Goal: Navigation & Orientation: Go to known website

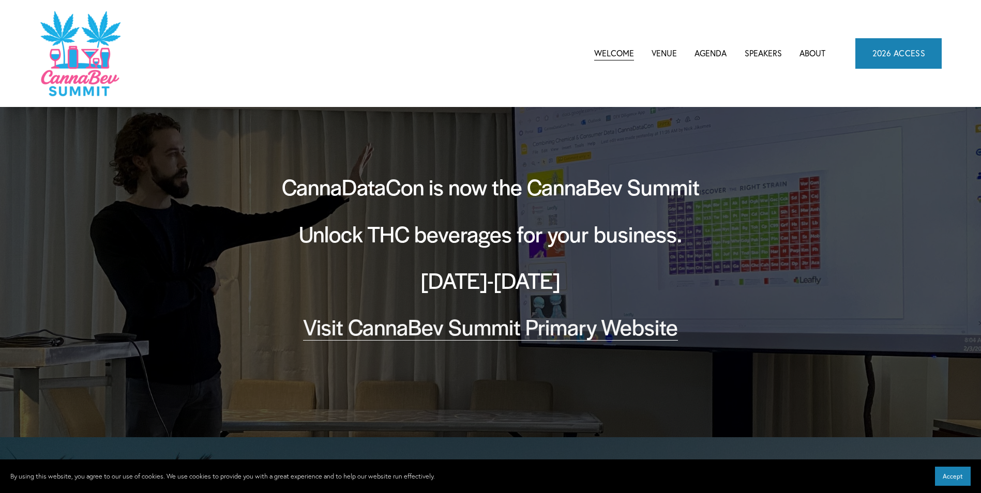
scroll to position [3989, 0]
click at [813, 54] on link "About" at bounding box center [813, 54] width 26 height 16
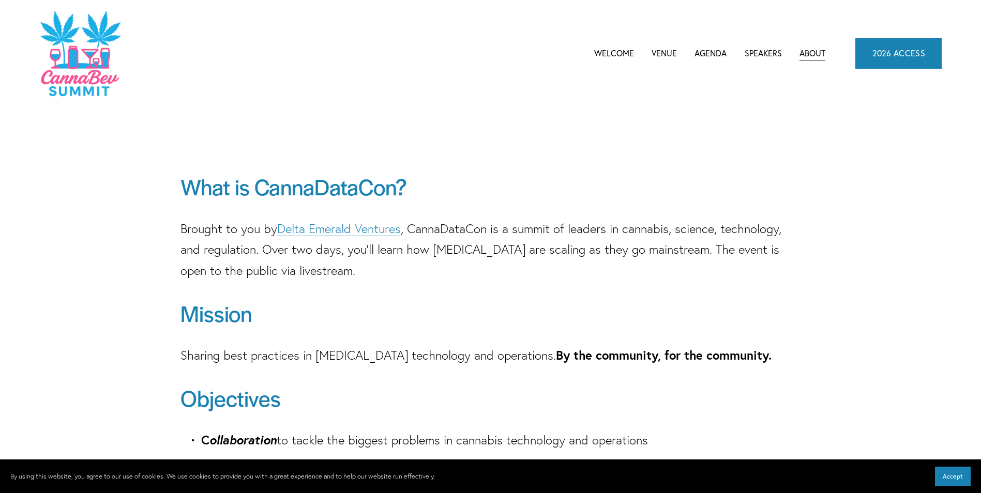
click at [623, 53] on link "Welcome" at bounding box center [614, 54] width 40 height 16
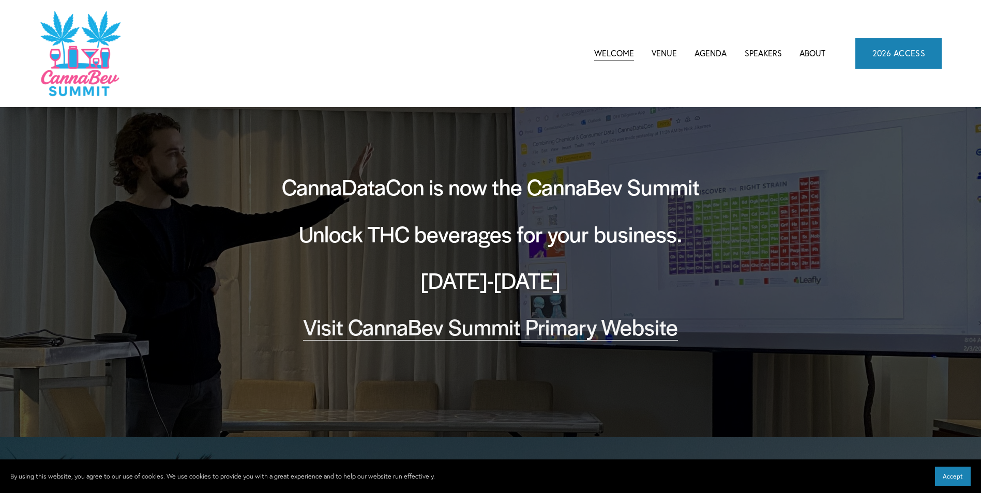
click at [453, 329] on link "Visit CannaBev Summit Primary Website" at bounding box center [490, 326] width 375 height 31
